Goal: Transaction & Acquisition: Purchase product/service

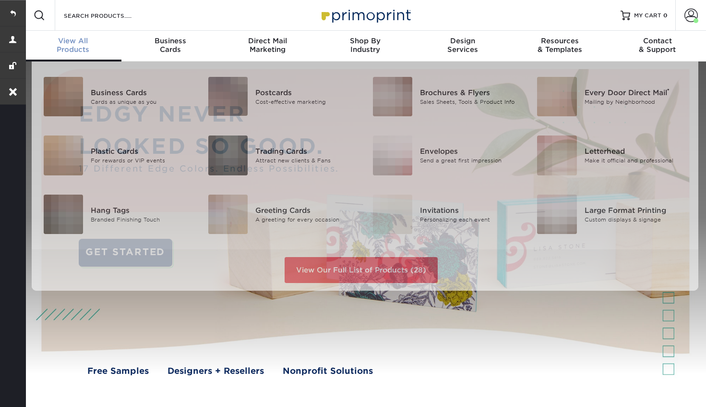
click at [84, 46] on div "View All Products" at bounding box center [72, 44] width 97 height 17
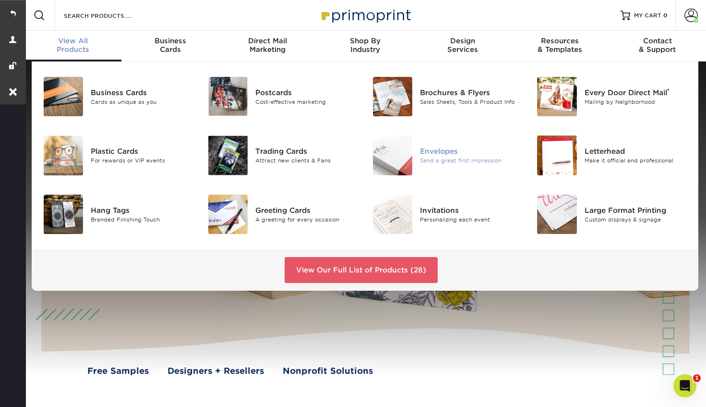
click at [431, 151] on div "Envelopes" at bounding box center [471, 151] width 103 height 11
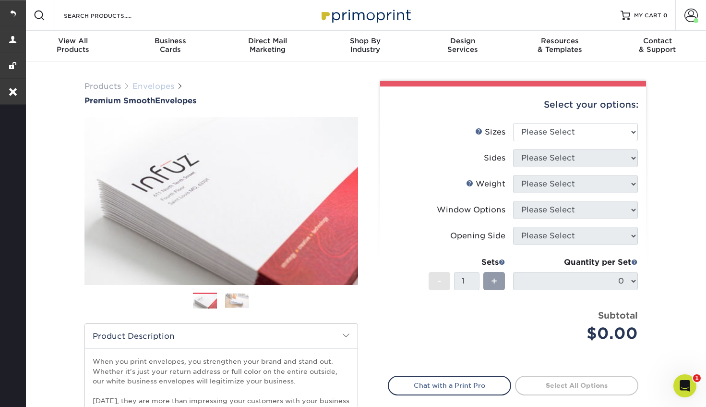
click at [156, 86] on link "Envelopes" at bounding box center [153, 86] width 42 height 9
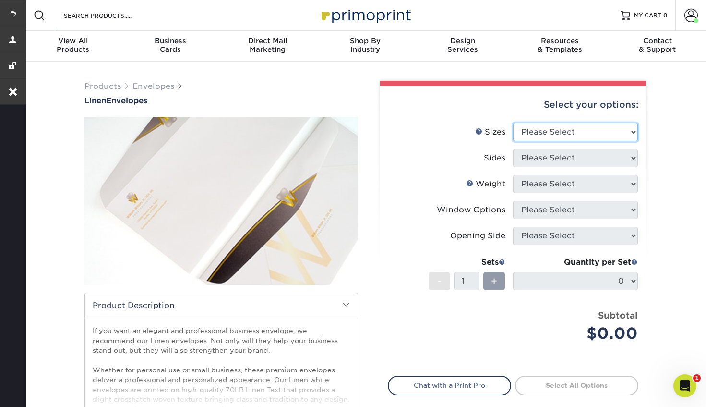
click at [557, 128] on select "Please Select 8.875" x 3.875" 4.125" x 9.5" 5.25" x 7.25" 9" x 12"" at bounding box center [575, 132] width 125 height 18
select select "4.12x9.50"
click at [513, 123] on select "Please Select 8.875" x 3.875" 4.125" x 9.5" 5.25" x 7.25" 9" x 12"" at bounding box center [575, 132] width 125 height 18
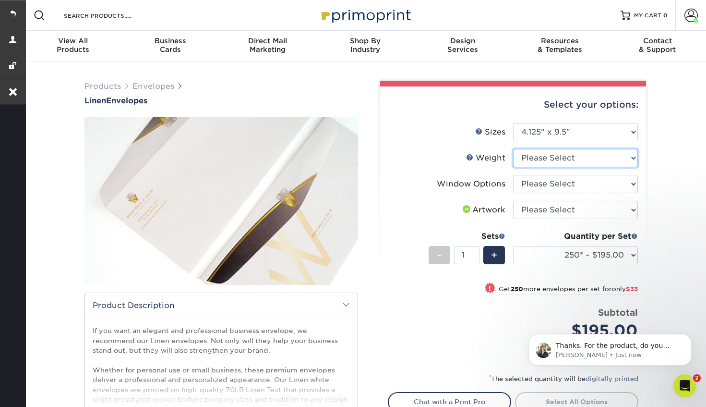
click at [539, 162] on select "Please Select 70LB" at bounding box center [575, 158] width 125 height 18
select select "70LB"
click at [513, 149] on select "Please Select 70LB" at bounding box center [575, 158] width 125 height 18
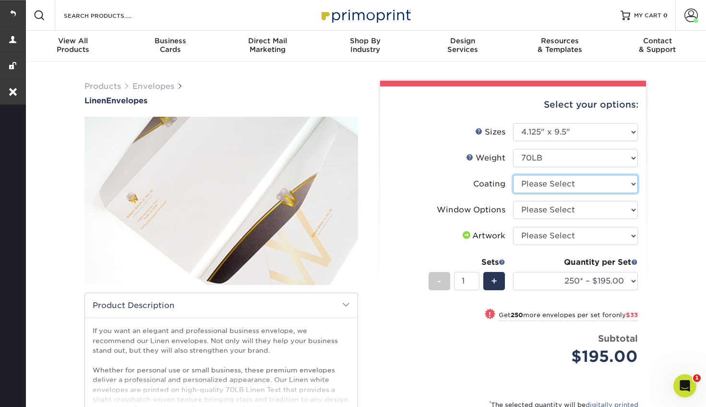
click at [555, 183] on select at bounding box center [575, 184] width 125 height 18
select select "3e7618de-abca-4bda-9f97-8b9129e913d8"
click at [513, 175] on select at bounding box center [575, 184] width 125 height 18
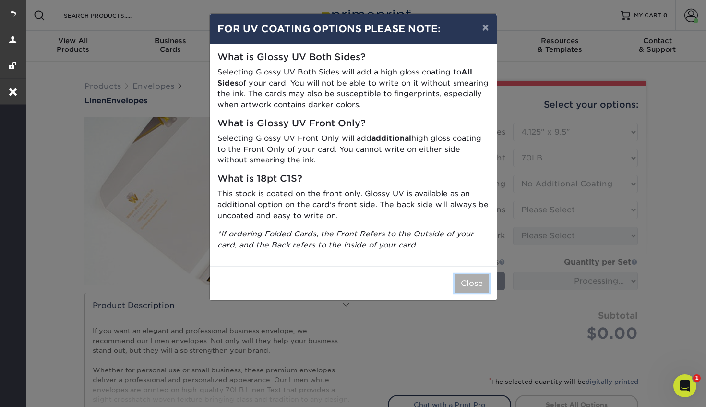
click at [466, 276] on button "Close" at bounding box center [472, 283] width 35 height 18
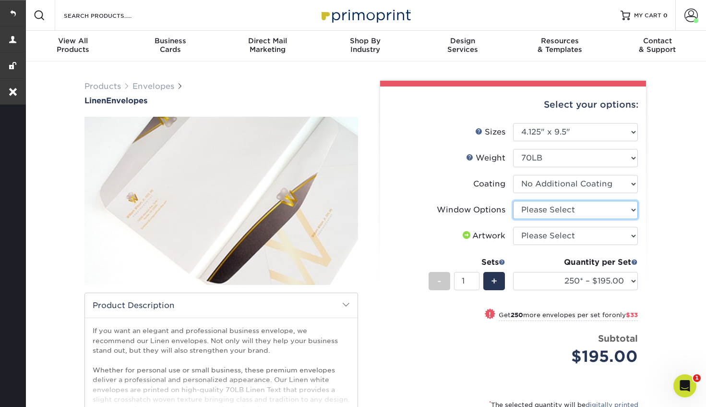
click at [533, 212] on select "Please Select No Window Window (Left Side)" at bounding box center [575, 210] width 125 height 18
select select "1f9e9f9f-4237-4243-ba79-49052844f6e6"
click at [513, 201] on select "Please Select No Window Window (Left Side)" at bounding box center [575, 210] width 125 height 18
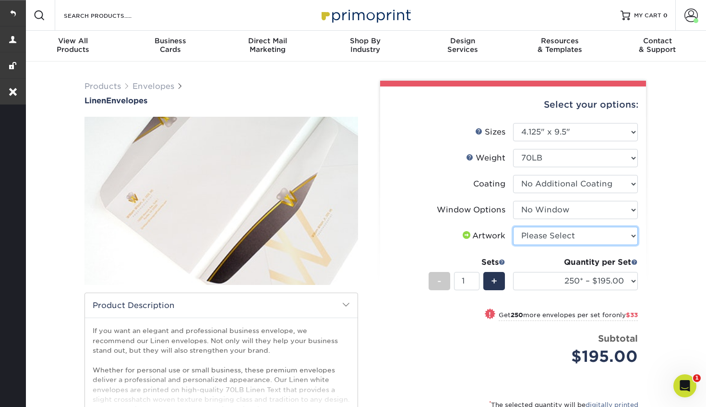
click at [537, 235] on select "Please Select I will upload files I need a design - $50" at bounding box center [575, 236] width 125 height 18
select select "upload"
click at [513, 227] on select "Please Select I will upload files I need a design - $50" at bounding box center [575, 236] width 125 height 18
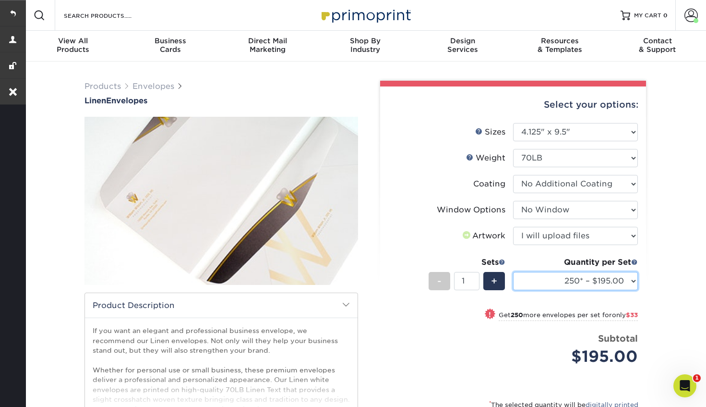
click at [540, 285] on select "250* – $195.00 500 – $228.00 1000 – $276.00 2500 – $450.00 5000 – $690.00 10000…" at bounding box center [575, 281] width 125 height 18
select select "500 – $228.00"
click at [513, 272] on select "250* – $195.00 500 – $228.00 1000 – $276.00 2500 – $450.00 5000 – $690.00 10000…" at bounding box center [575, 281] width 125 height 18
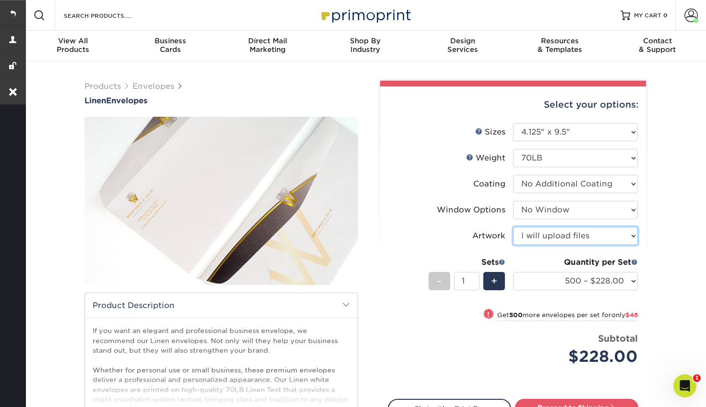
click at [556, 239] on select "Please Select I will upload files I need a design - $50" at bounding box center [575, 236] width 125 height 18
click at [513, 227] on select "Please Select I will upload files I need a design - $50" at bounding box center [575, 236] width 125 height 18
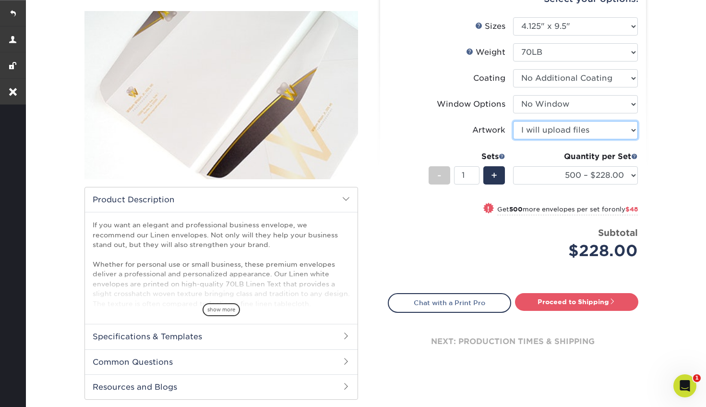
scroll to position [120, 0]
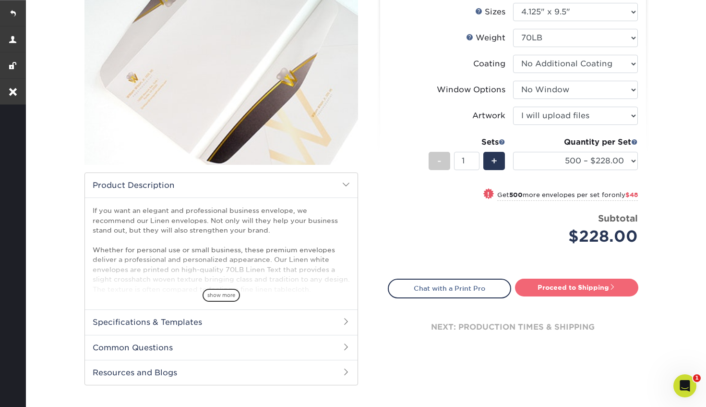
click at [563, 291] on link "Proceed to Shipping" at bounding box center [576, 286] width 123 height 17
type input "Set 1"
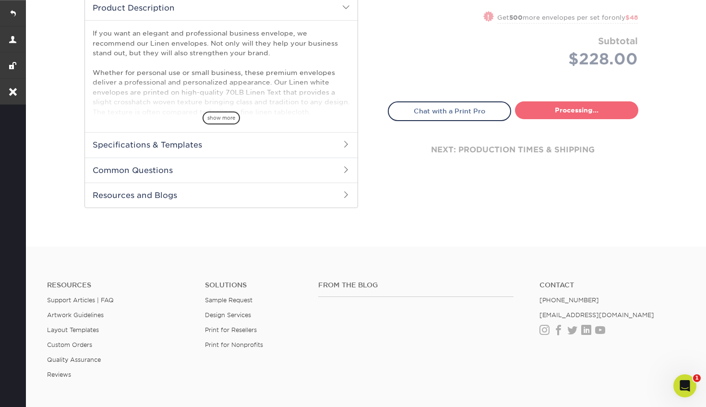
select select "3c3ac09e-bce3-41ed-84d7-4fd7cbbd55b6"
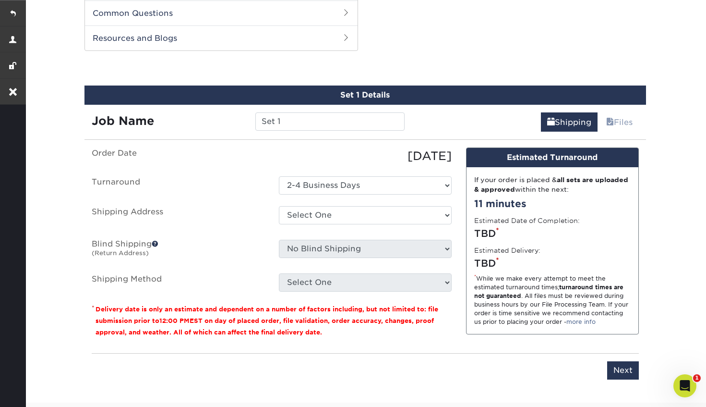
scroll to position [458, 0]
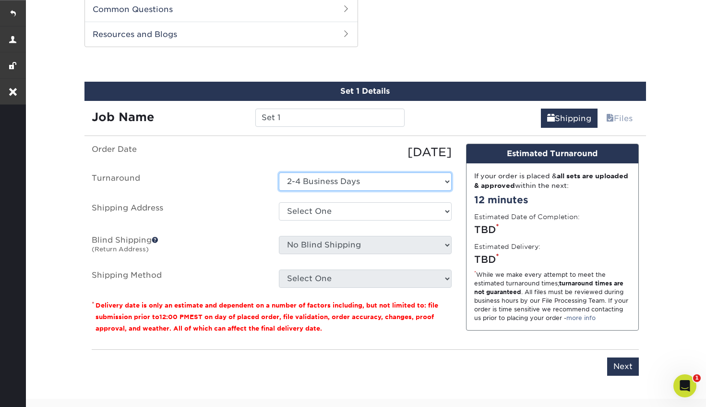
click at [380, 183] on select "Select One 2-4 Business Days" at bounding box center [365, 181] width 173 height 18
click at [279, 172] on select "Select One 2-4 Business Days" at bounding box center [365, 181] width 173 height 18
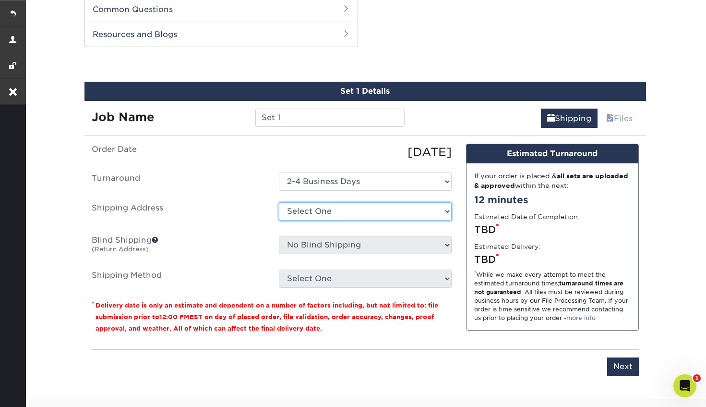
click at [377, 206] on select "Select One Home Michael J Bell- Update MIll Street address Shipping Address + A…" at bounding box center [365, 211] width 173 height 18
select select "286345"
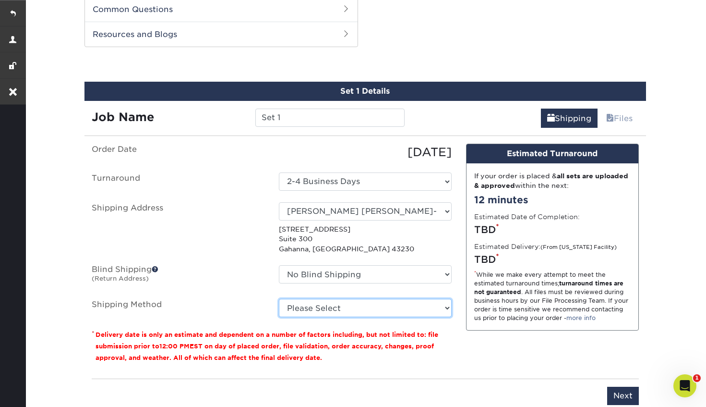
click at [335, 312] on select "Please Select Ground Shipping (+$17.30) 3 Day Shipping Service (+$21.03) 2 Day …" at bounding box center [365, 308] width 173 height 18
select select "03"
click at [279, 299] on select "Please Select Ground Shipping (+$17.30) 3 Day Shipping Service (+$21.03) 2 Day …" at bounding box center [365, 308] width 173 height 18
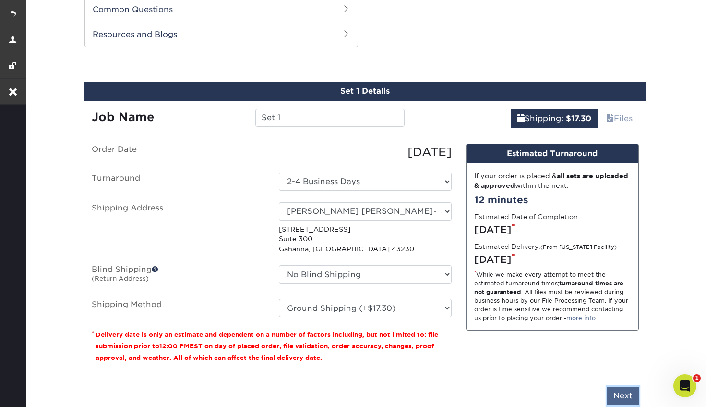
click at [625, 396] on input "Next" at bounding box center [623, 395] width 32 height 18
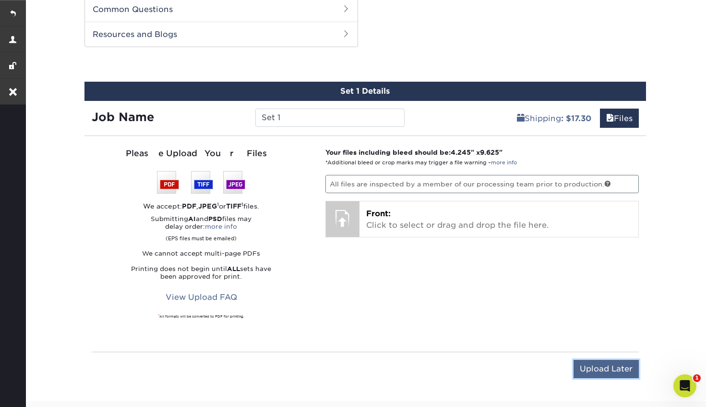
click at [585, 369] on input "Upload Later" at bounding box center [606, 369] width 65 height 18
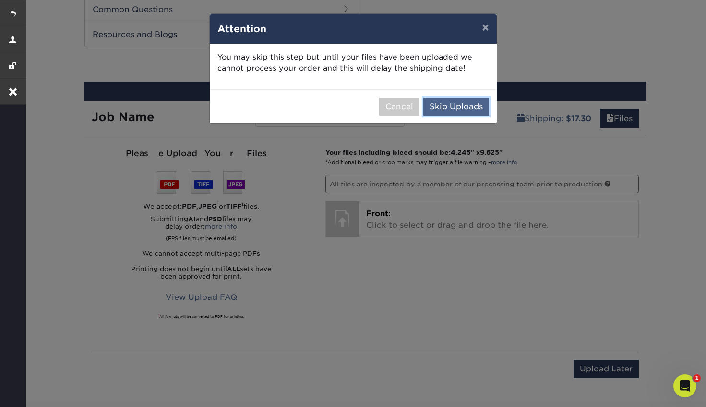
click at [447, 110] on button "Skip Uploads" at bounding box center [456, 106] width 66 height 18
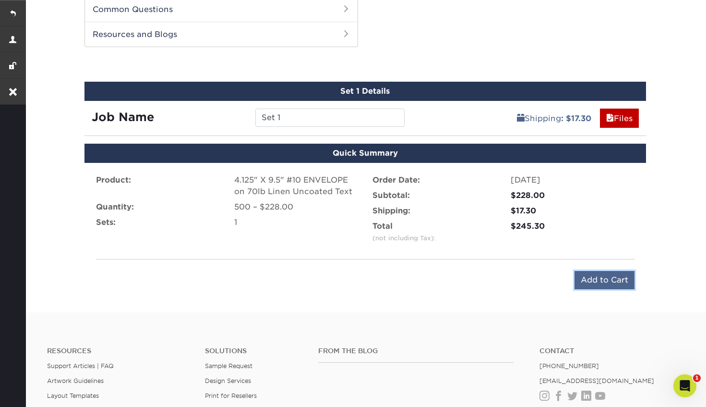
click at [586, 274] on input "Add to Cart" at bounding box center [605, 280] width 60 height 18
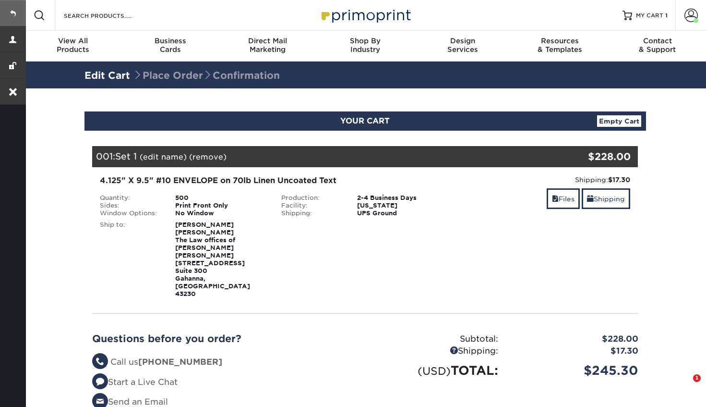
click at [11, 11] on link at bounding box center [13, 13] width 26 height 26
